Goal: Task Accomplishment & Management: Use online tool/utility

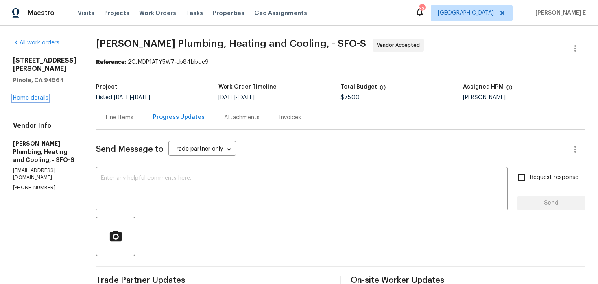
click at [44, 95] on link "Home details" at bounding box center [30, 98] width 35 height 6
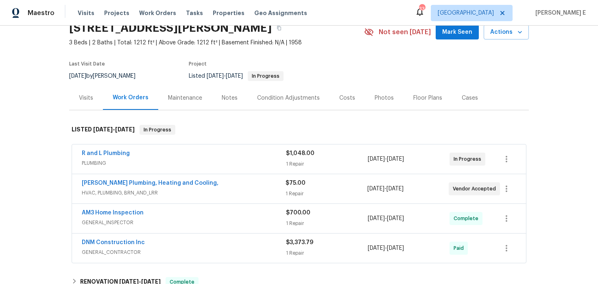
scroll to position [38, 0]
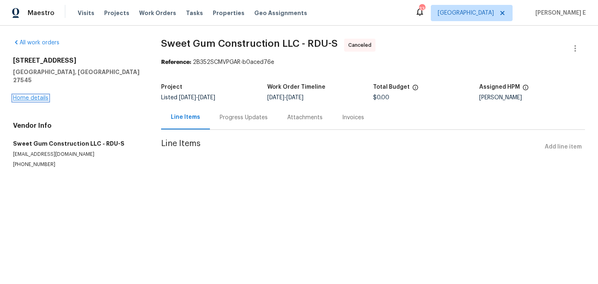
click at [22, 95] on link "Home details" at bounding box center [30, 98] width 35 height 6
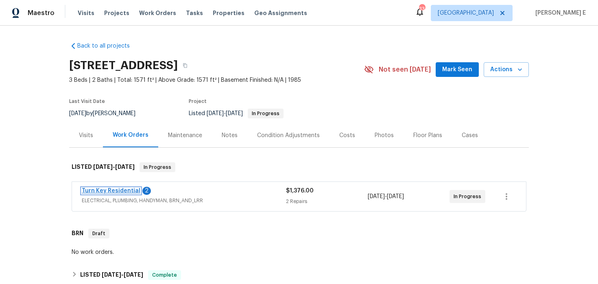
click at [128, 189] on link "Turn Key Residential" at bounding box center [111, 191] width 59 height 6
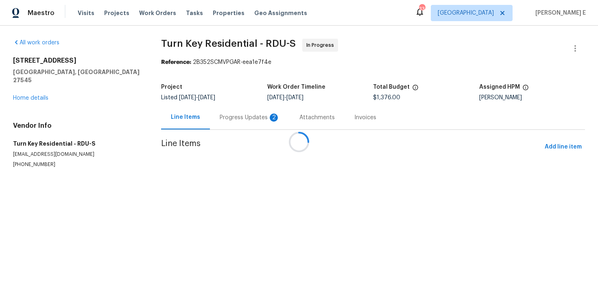
click at [270, 121] on div "2" at bounding box center [274, 117] width 8 height 8
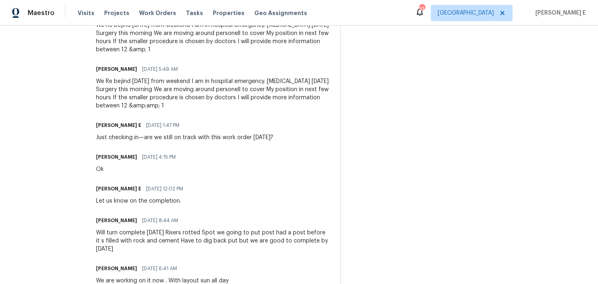
scroll to position [282, 0]
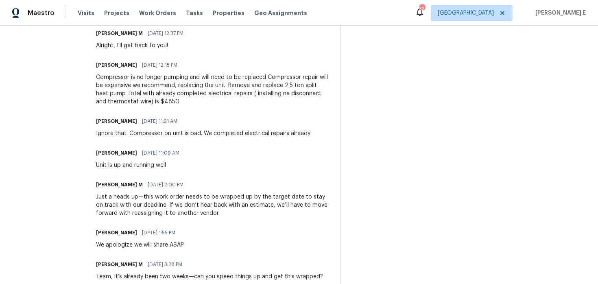
scroll to position [1123, 0]
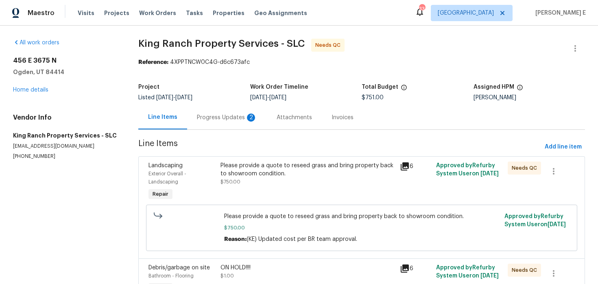
click at [203, 126] on div "Progress Updates 2" at bounding box center [227, 117] width 80 height 24
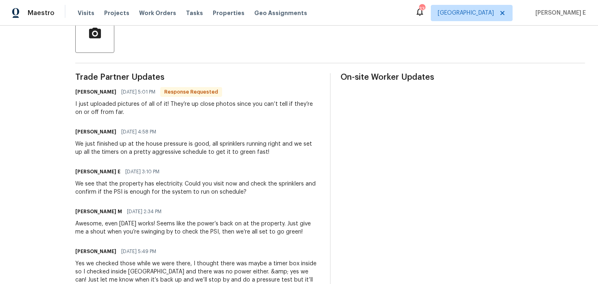
scroll to position [206, 0]
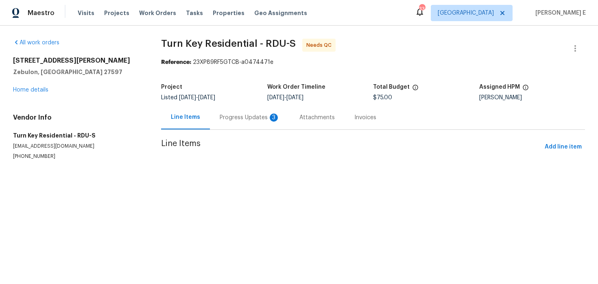
click at [231, 119] on div "Progress Updates 3" at bounding box center [250, 117] width 60 height 8
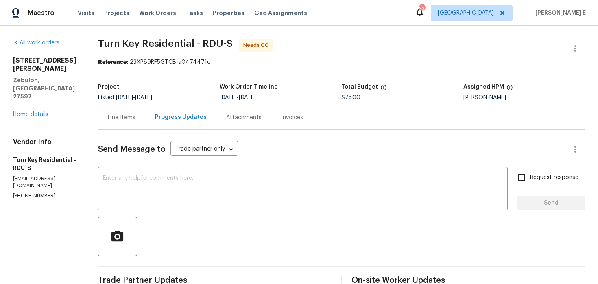
click at [123, 107] on div "Line Items" at bounding box center [121, 117] width 47 height 24
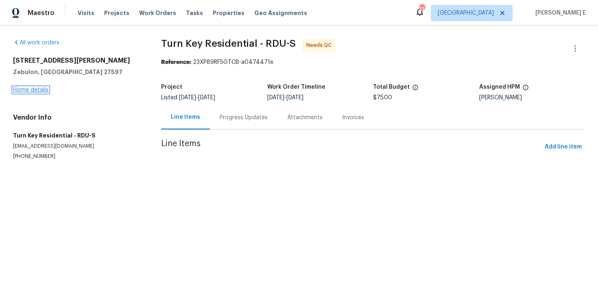
click at [44, 92] on link "Home details" at bounding box center [30, 90] width 35 height 6
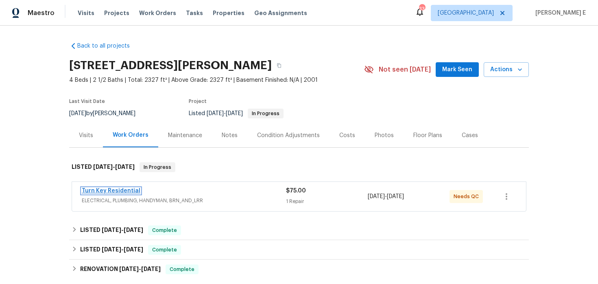
click at [105, 191] on link "Turn Key Residential" at bounding box center [111, 191] width 59 height 6
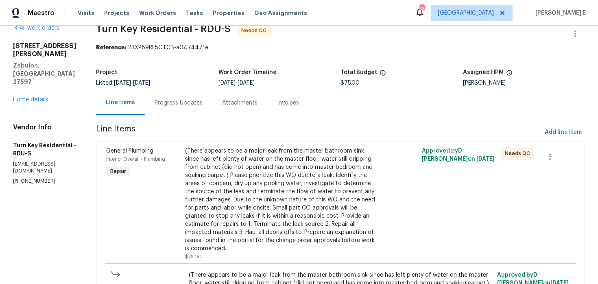
click at [207, 98] on div "Progress Updates" at bounding box center [179, 103] width 68 height 24
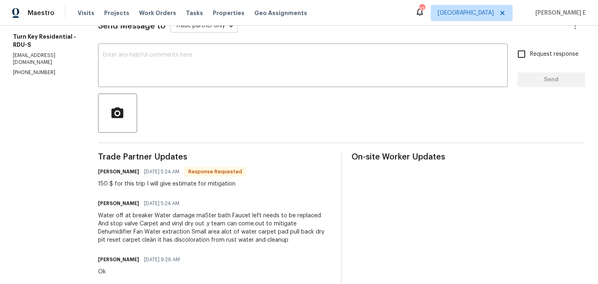
scroll to position [138, 0]
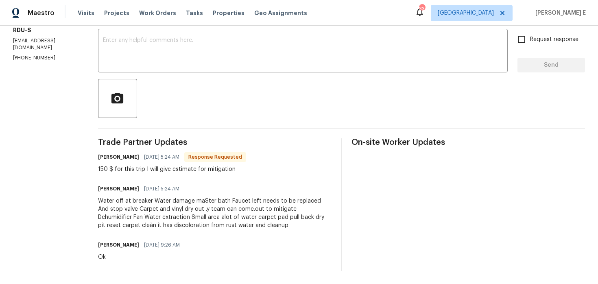
click at [232, 169] on div "150 $ for this trip I will give estimate for mitigation" at bounding box center [172, 169] width 148 height 8
copy div "mitigation"
click at [281, 207] on div "Water off at breaker Water damage maSter bath Faucet left needs to be replaced …" at bounding box center [214, 213] width 233 height 33
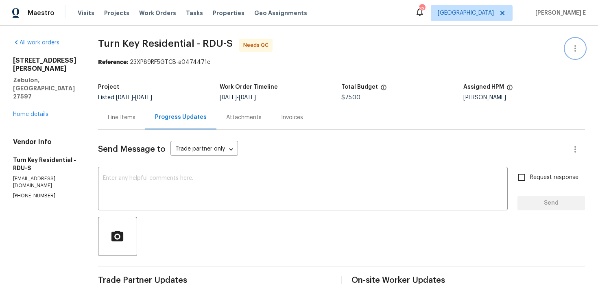
click at [571, 49] on icon "button" at bounding box center [575, 49] width 10 height 10
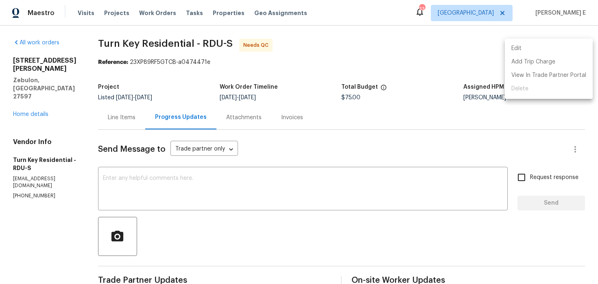
click at [526, 45] on li "Edit" at bounding box center [549, 48] width 88 height 13
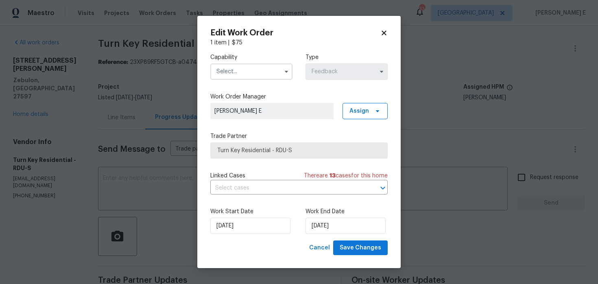
click at [247, 77] on input "text" at bounding box center [251, 71] width 82 height 16
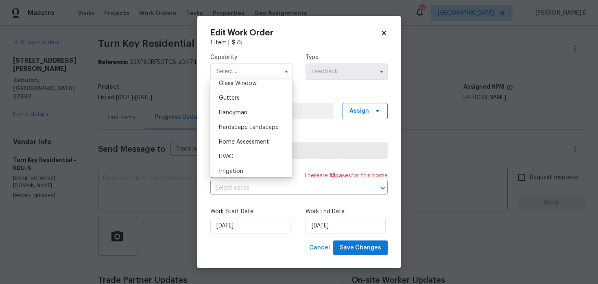
scroll to position [424, 0]
click at [243, 105] on div "Handyman" at bounding box center [251, 112] width 78 height 15
type input "Handyman"
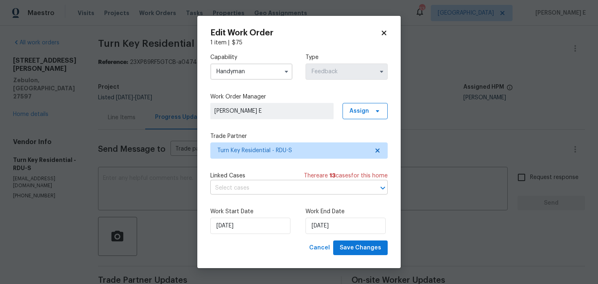
click at [248, 183] on input "text" at bounding box center [287, 188] width 155 height 13
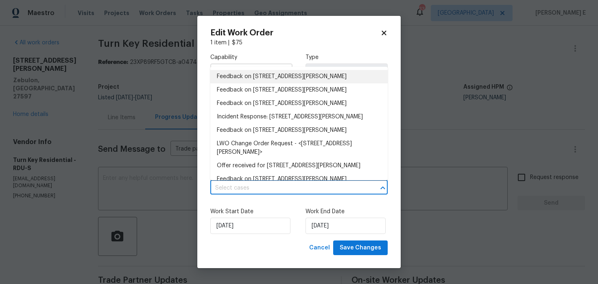
click at [250, 76] on li "Feedback on 3705 Cassaro Ln, Zebulon, NC 27597" at bounding box center [298, 76] width 177 height 13
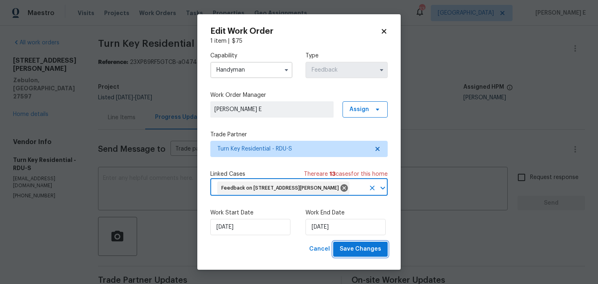
click at [377, 251] on span "Save Changes" at bounding box center [360, 249] width 41 height 10
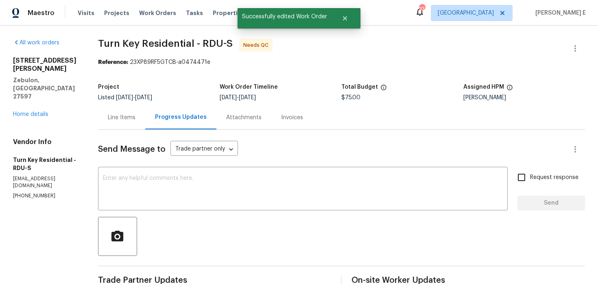
click at [78, 235] on section "All work orders 3705 Cassaro Ln Zebulon, NC 27597 Home details Vendor Info Turn…" at bounding box center [45, 224] width 65 height 370
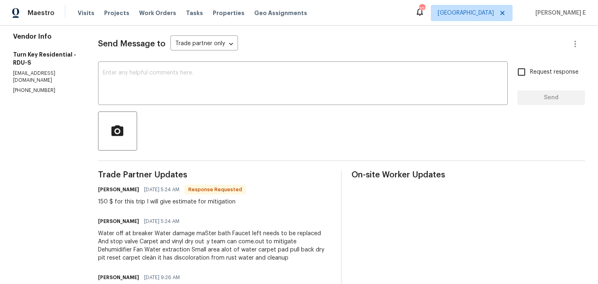
scroll to position [138, 0]
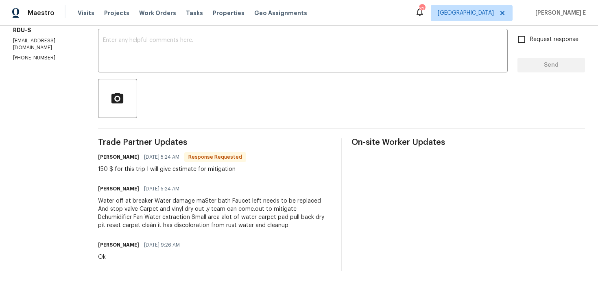
click at [124, 207] on div "Water off at breaker Water damage maSter bath Faucet left needs to be replaced …" at bounding box center [214, 213] width 233 height 33
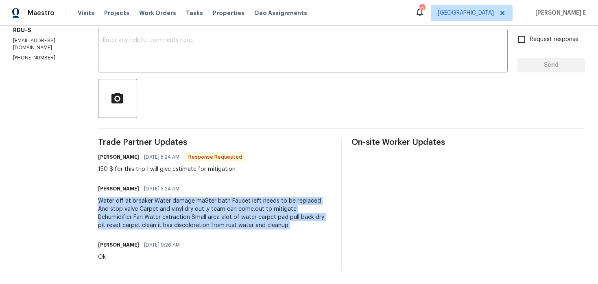
copy div "Water off at breaker Water damage maSter bath Faucet left needs to be replaced …"
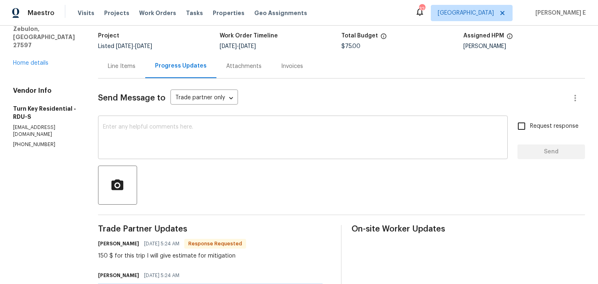
scroll to position [0, 0]
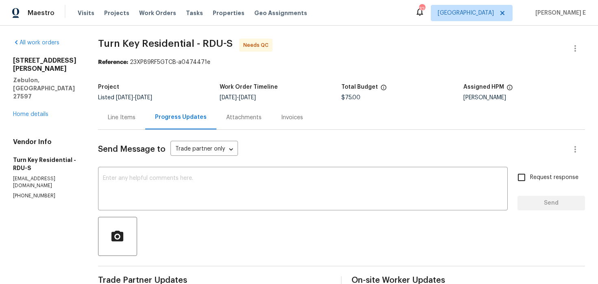
click at [124, 121] on div "Line Items" at bounding box center [121, 117] width 47 height 24
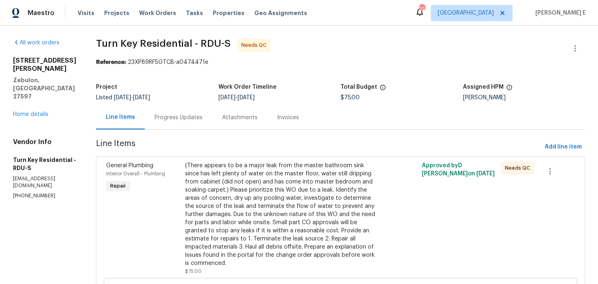
click at [180, 122] on div "Progress Updates" at bounding box center [179, 117] width 68 height 24
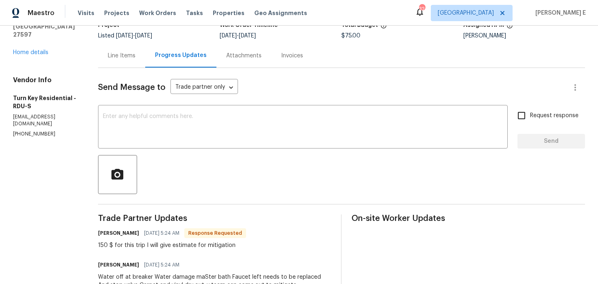
scroll to position [69, 0]
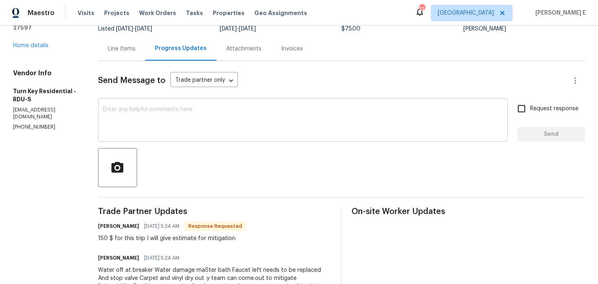
click at [206, 135] on div "x ​" at bounding box center [303, 120] width 410 height 41
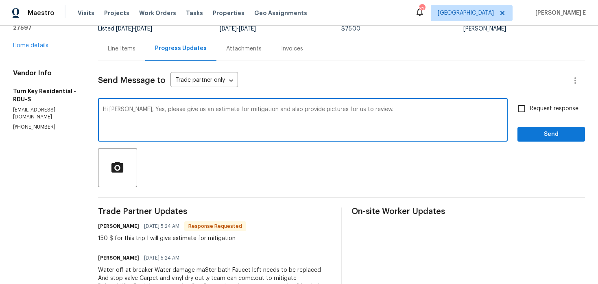
drag, startPoint x: 144, startPoint y: 111, endPoint x: 150, endPoint y: 143, distance: 32.2
click at [149, 139] on div "Hi Maria, Yes, please give us an estimate for mitigation and also provide pictu…" at bounding box center [303, 120] width 410 height 41
paste textarea "provide us with an estimate for the mitigation work and include pictures for our"
type textarea "Hi Maria, Yes, please provide us with an estimate for the mitigation work and i…"
click at [530, 112] on input "Request response" at bounding box center [521, 108] width 17 height 17
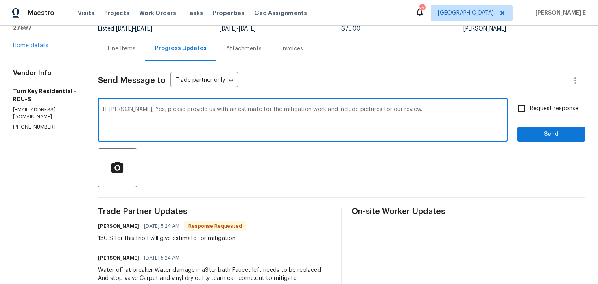
checkbox input "true"
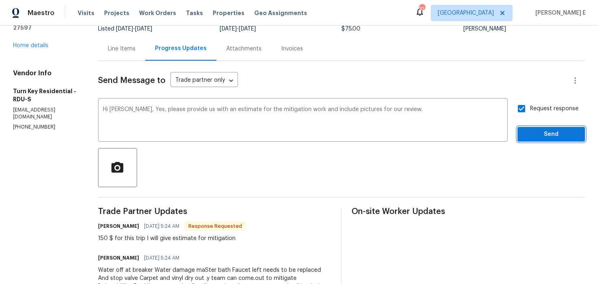
click at [525, 137] on span "Send" at bounding box center [551, 134] width 55 height 10
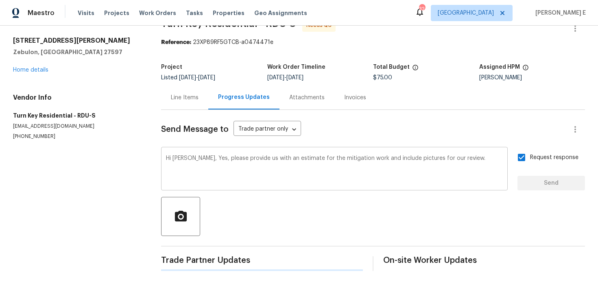
scroll to position [0, 0]
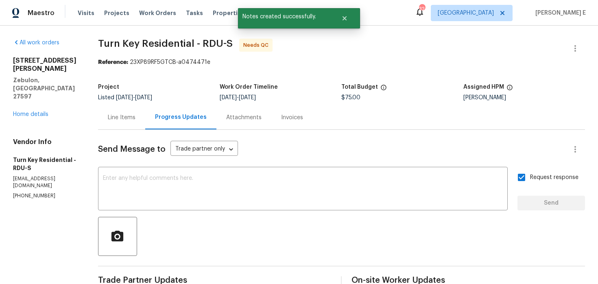
click at [127, 116] on div "Line Items" at bounding box center [122, 117] width 28 height 8
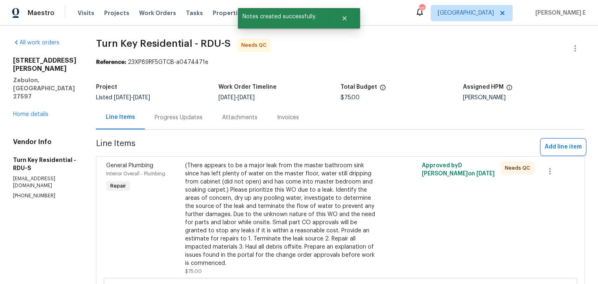
click at [557, 145] on span "Add line item" at bounding box center [563, 147] width 37 height 10
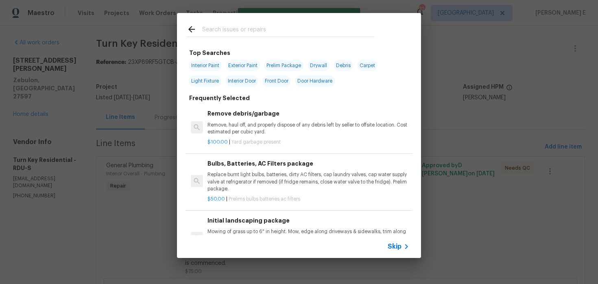
click at [397, 247] on span "Skip" at bounding box center [395, 246] width 14 height 8
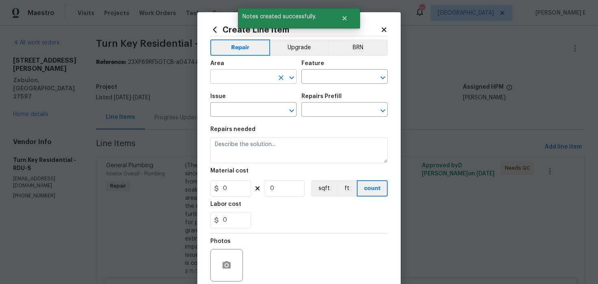
click at [247, 83] on input "text" at bounding box center [241, 77] width 63 height 13
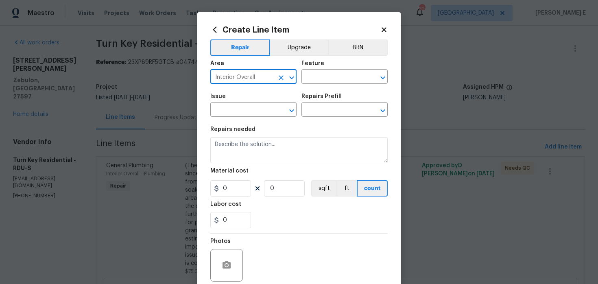
type input "Interior Overall"
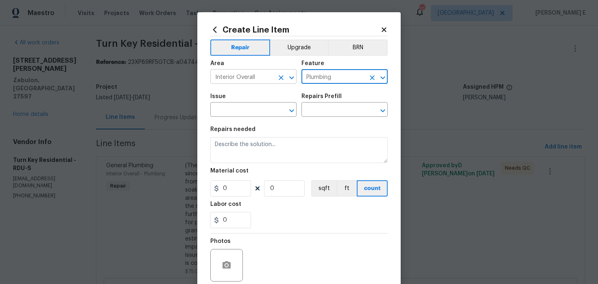
type input "Plumbing"
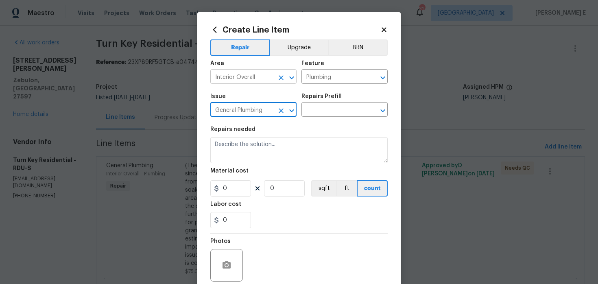
type input "General Plumbing"
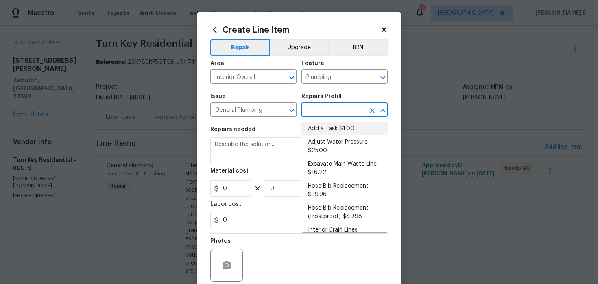
click at [342, 127] on li "Add a Task $1.00" at bounding box center [344, 128] width 86 height 13
type input "Add a Task $1.00"
type textarea "HPM to detail"
type input "1"
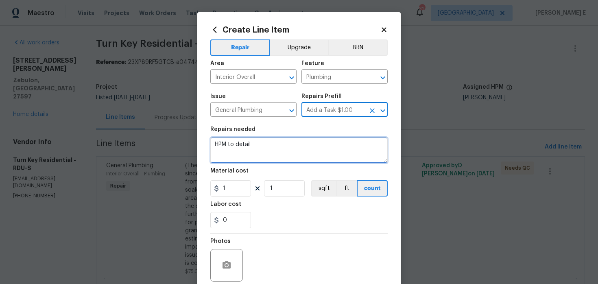
click at [282, 149] on textarea "HPM to detail" at bounding box center [298, 150] width 177 height 26
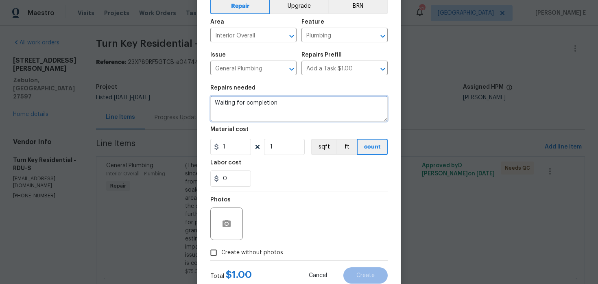
scroll to position [67, 0]
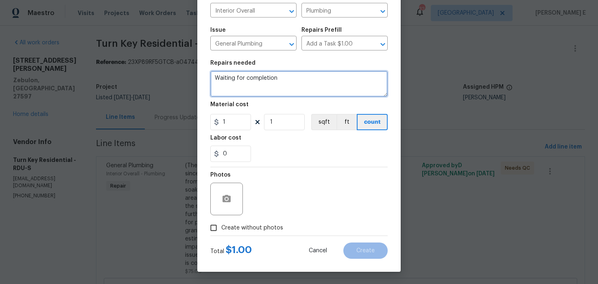
type textarea "Waiting for completion"
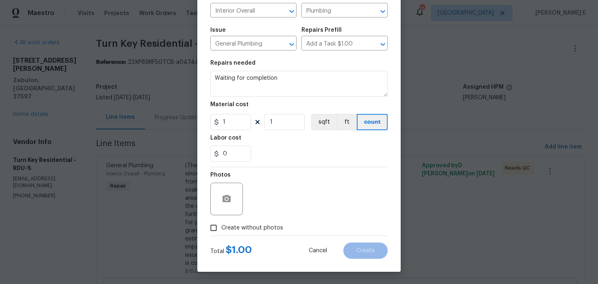
click at [223, 225] on span "Create without photos" at bounding box center [252, 228] width 62 height 9
click at [221, 225] on input "Create without photos" at bounding box center [213, 227] width 15 height 15
checkbox input "true"
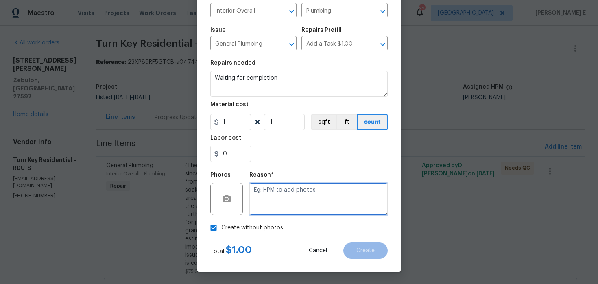
click at [279, 211] on textarea at bounding box center [318, 199] width 138 height 33
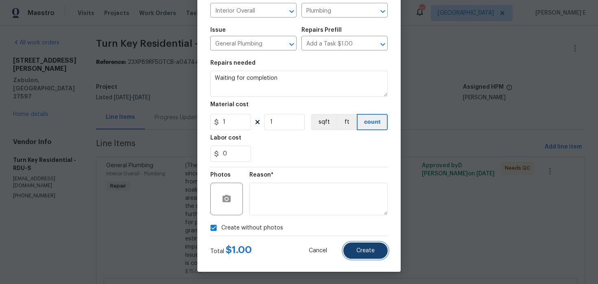
click at [365, 256] on button "Create" at bounding box center [365, 250] width 44 height 16
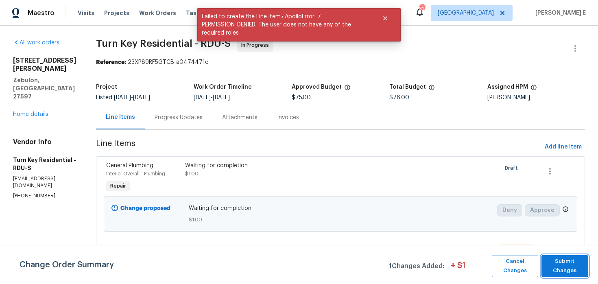
click at [557, 268] on span "Submit Changes" at bounding box center [564, 266] width 39 height 19
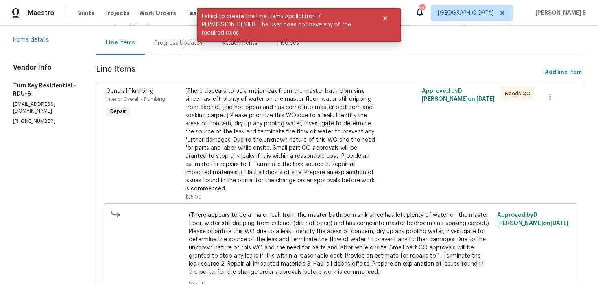
scroll to position [0, 0]
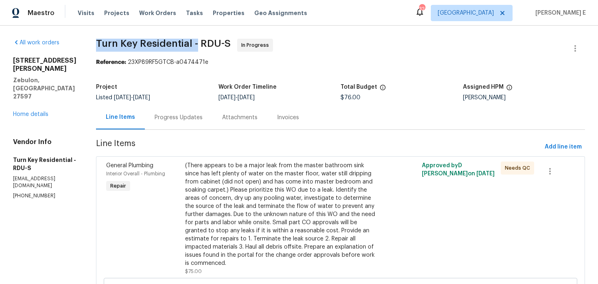
drag, startPoint x: 113, startPoint y: 42, endPoint x: 215, endPoint y: 46, distance: 102.2
click at [215, 46] on div "All work orders 3705 Cassaro Ln Zebulon, NC 27597 Home details Vendor Info Turn…" at bounding box center [299, 239] width 598 height 427
copy span "Turn Key Residential -"
click at [199, 117] on div "Progress Updates" at bounding box center [179, 117] width 48 height 8
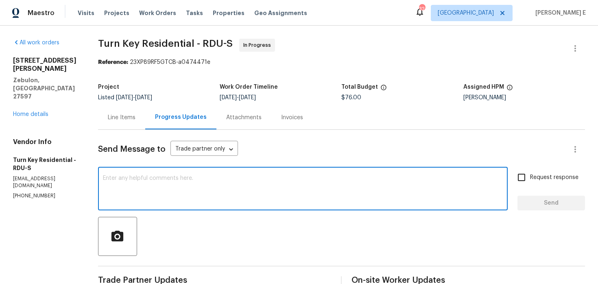
click at [217, 183] on textarea at bounding box center [303, 189] width 400 height 28
paste textarea "Hi this is Keerthana with Opendoor. I’m confirming you received the WO for the …"
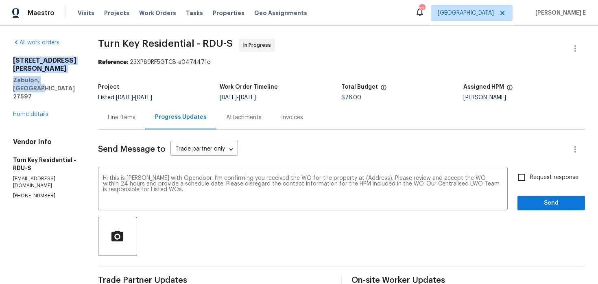
drag, startPoint x: 10, startPoint y: 61, endPoint x: 84, endPoint y: 72, distance: 75.2
click at [84, 72] on div "All work orders 3705 Cassaro Ln Zebulon, NC 27597 Home details Vendor Info Turn…" at bounding box center [299, 244] width 598 height 436
copy div "3705 Cassaro Ln Zebulon, NC 27597"
click at [379, 177] on textarea "Hi this is Keerthana with Opendoor. I’m confirming you received the WO for the …" at bounding box center [303, 189] width 400 height 28
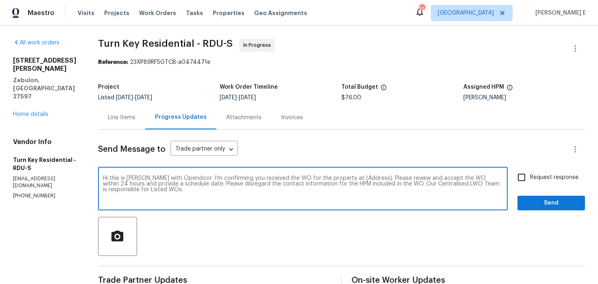
click at [379, 177] on textarea "Hi this is Keerthana with Opendoor. I’m confirming you received the WO for the …" at bounding box center [303, 189] width 400 height 28
paste textarea "3705 Cassaro Ln Zebulon, NC 27597"
drag, startPoint x: 175, startPoint y: 184, endPoint x: 388, endPoint y: 183, distance: 213.1
click at [388, 183] on textarea "Hi this is Keerthana with Opendoor. I’m confirming you received the WO for the …" at bounding box center [303, 189] width 400 height 28
type textarea "Hi this is Keerthana with Opendoor. I’m confirming you received the WO for the …"
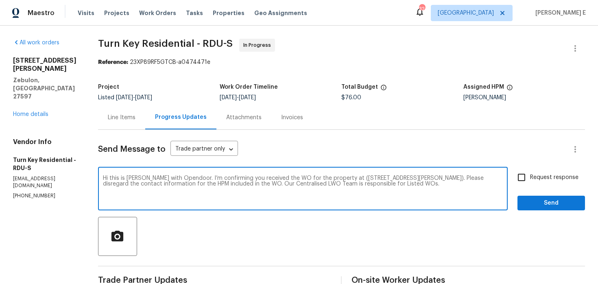
click at [548, 181] on span "Request response" at bounding box center [554, 177] width 48 height 9
click at [530, 181] on input "Request response" at bounding box center [521, 177] width 17 height 17
checkbox input "true"
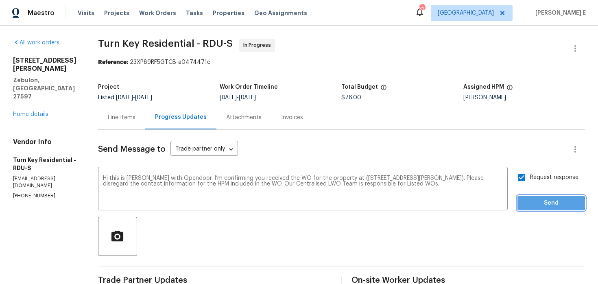
click at [539, 205] on span "Send" at bounding box center [551, 203] width 55 height 10
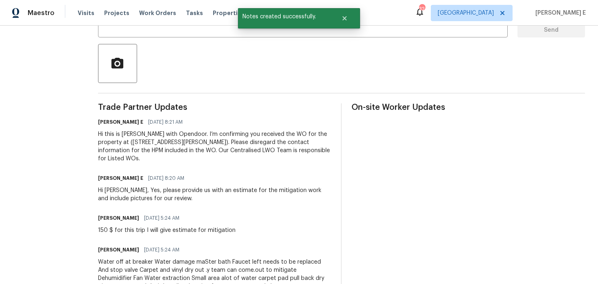
scroll to position [166, 0]
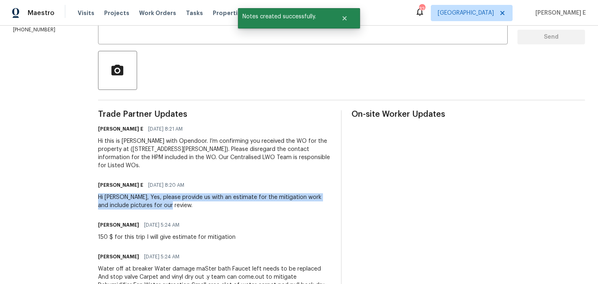
drag, startPoint x: 114, startPoint y: 197, endPoint x: 202, endPoint y: 206, distance: 88.4
click at [200, 207] on div "All work orders 3705 Cassaro Ln Zebulon, NC 27597 Home details Vendor Info Turn…" at bounding box center [299, 106] width 598 height 492
copy div "Hi Maria, Yes, please provide us with an estimate for the mitigation work and i…"
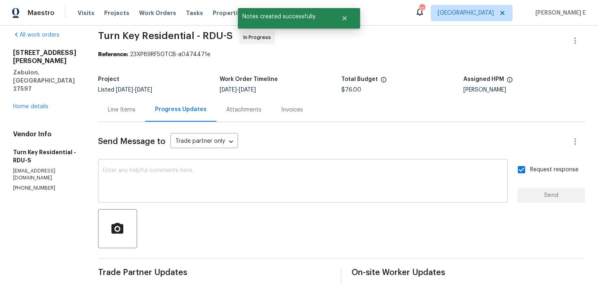
click at [256, 172] on textarea at bounding box center [303, 182] width 400 height 28
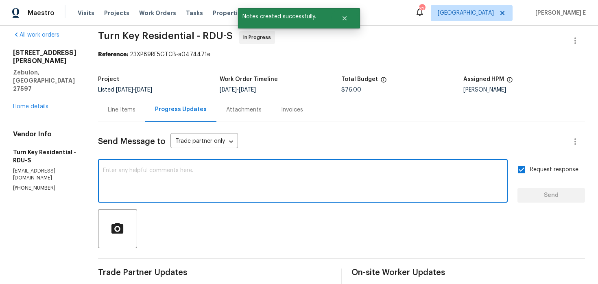
paste textarea "Hi Maria, Yes, please provide us with an estimate for the mitigation work and i…"
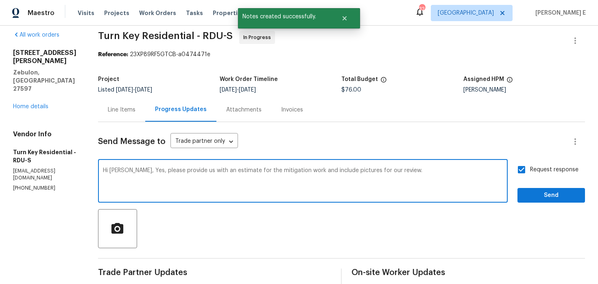
type textarea "Hi Maria, Yes, please provide us with an estimate for the mitigation work and i…"
click at [537, 193] on span "Send" at bounding box center [551, 195] width 55 height 10
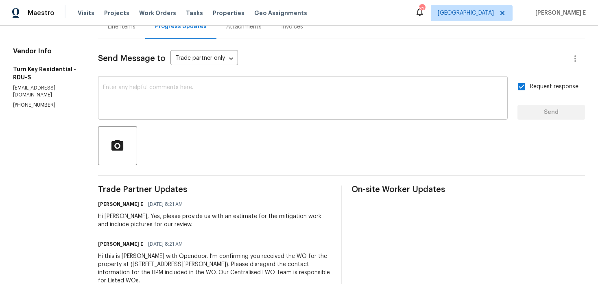
scroll to position [0, 0]
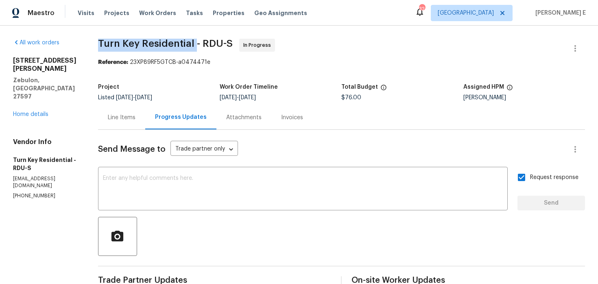
drag, startPoint x: 114, startPoint y: 43, endPoint x: 211, endPoint y: 48, distance: 97.4
copy span "Turn Key Residential"
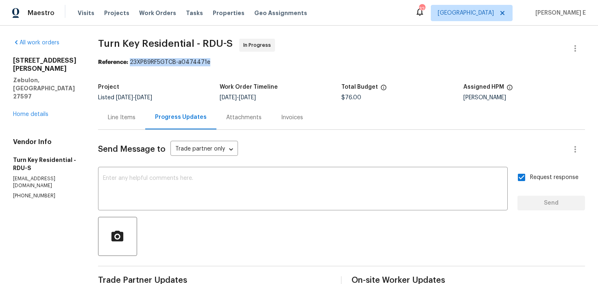
drag, startPoint x: 148, startPoint y: 63, endPoint x: 227, endPoint y: 65, distance: 78.5
click at [227, 65] on div "Reference: 23XP89RF5GTCB-a0474471e" at bounding box center [341, 62] width 487 height 8
copy div "23XP89RF5GTCB-a0474471e"
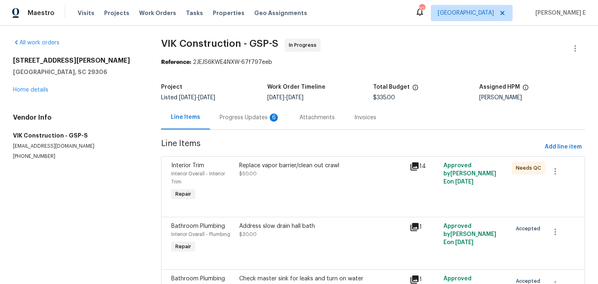
click at [270, 121] on div "6" at bounding box center [274, 117] width 8 height 8
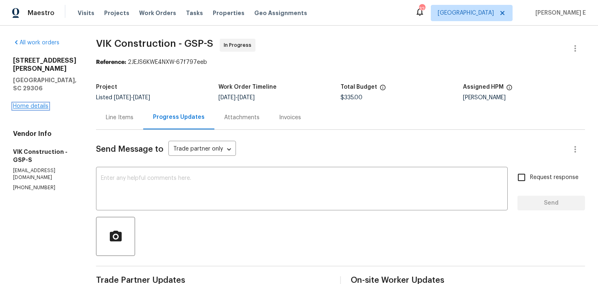
click at [31, 103] on link "Home details" at bounding box center [30, 106] width 35 height 6
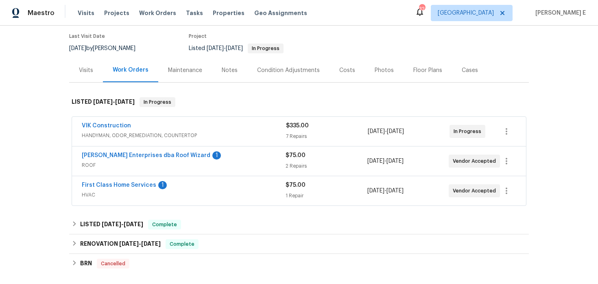
scroll to position [70, 0]
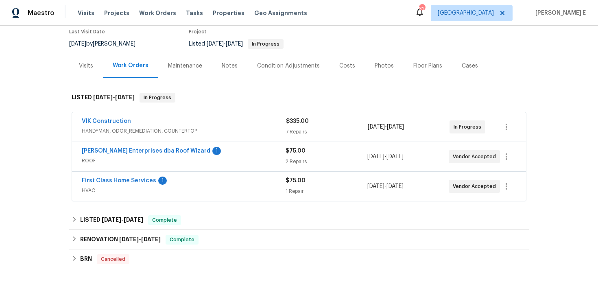
click at [208, 175] on div "First Class Home Services 1 HVAC $75.00 1 Repair [DATE] - [DATE] Vendor Accepted" at bounding box center [299, 186] width 454 height 29
click at [201, 181] on div "First Class Home Services 1" at bounding box center [184, 182] width 204 height 10
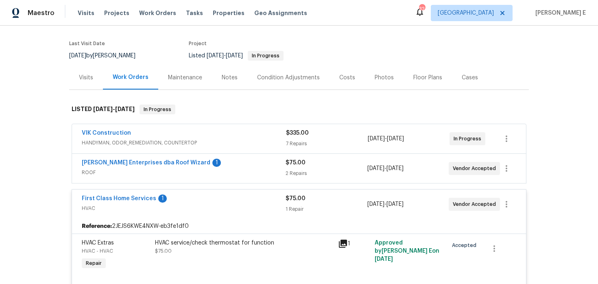
scroll to position [38, 0]
